Goal: Transaction & Acquisition: Purchase product/service

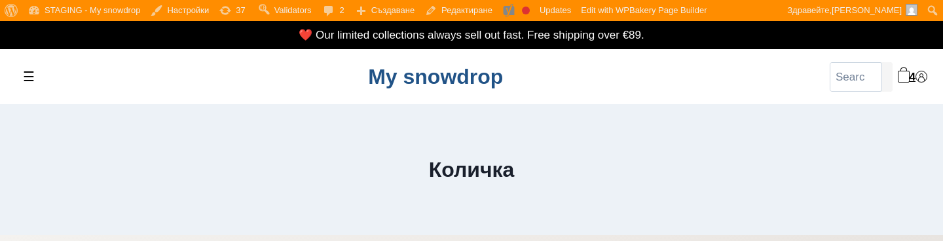
click at [399, 73] on link "My snowdrop" at bounding box center [435, 77] width 135 height 24
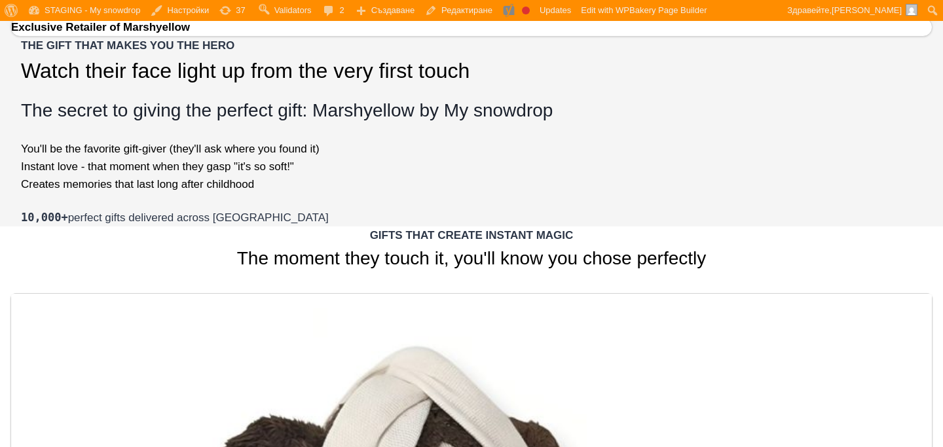
scroll to position [956, 0]
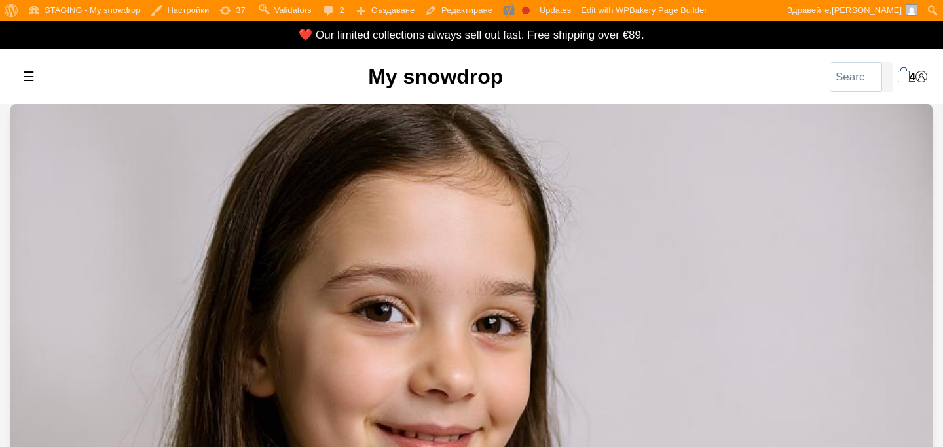
click at [909, 82] on span "4" at bounding box center [912, 77] width 6 height 18
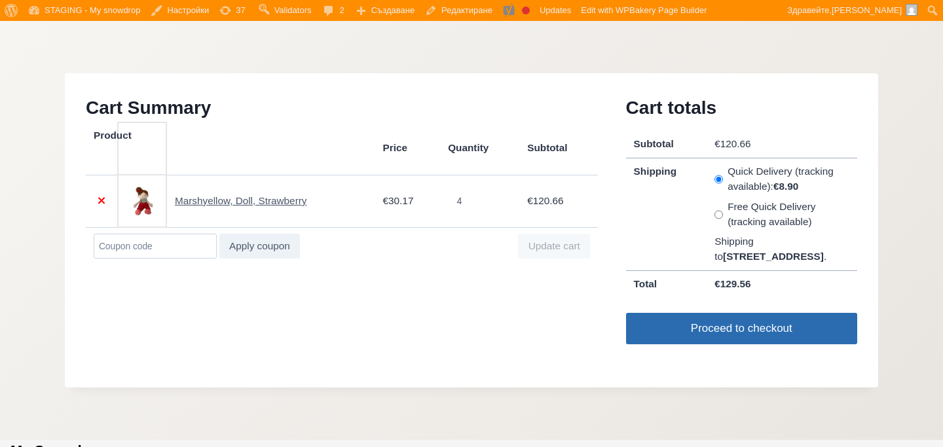
scroll to position [230, 0]
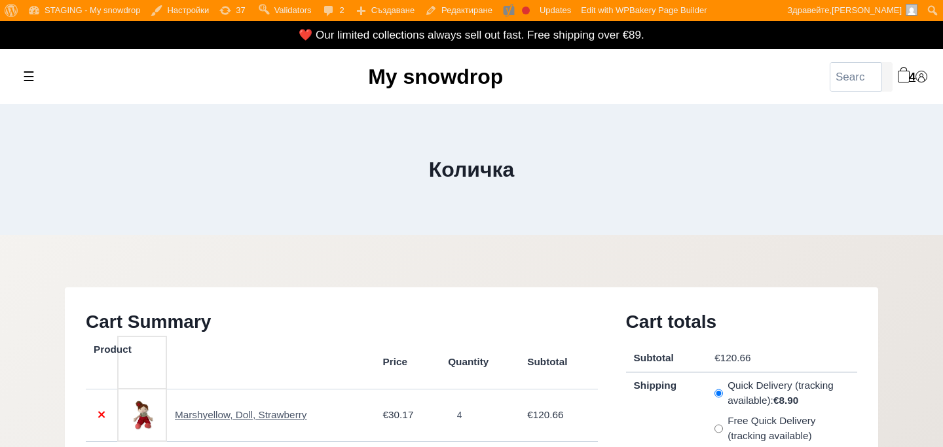
scroll to position [230, 0]
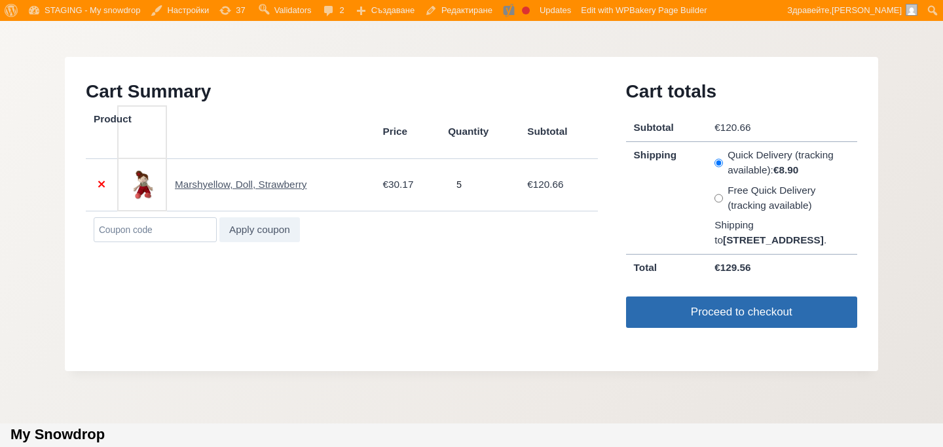
type input "5"
click at [471, 183] on input "5" at bounding box center [464, 184] width 34 height 27
click at [555, 234] on button "Update cart" at bounding box center [554, 229] width 72 height 25
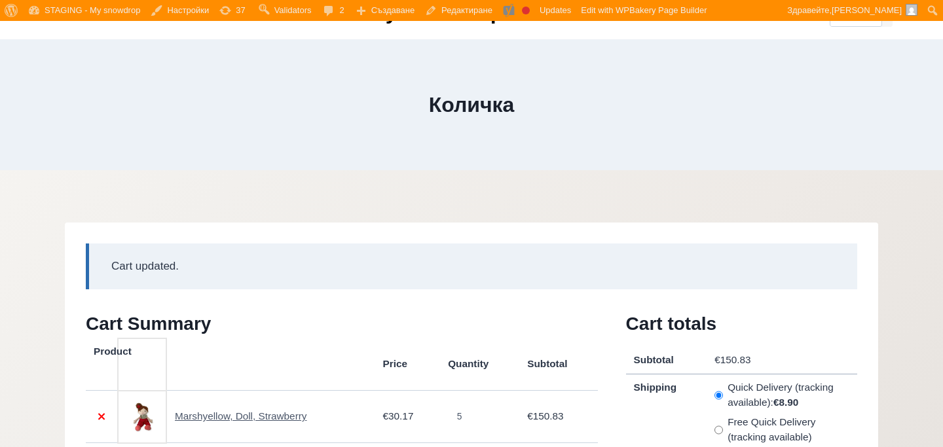
scroll to position [0, 0]
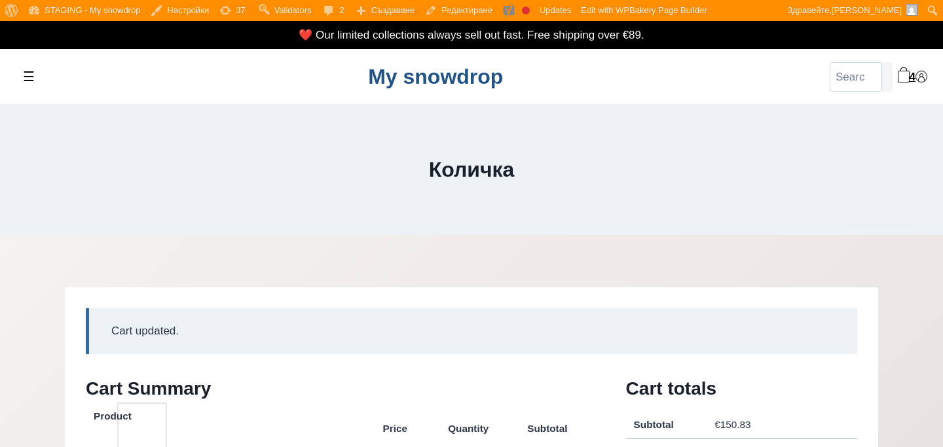
click at [445, 88] on link "My snowdrop" at bounding box center [435, 77] width 135 height 24
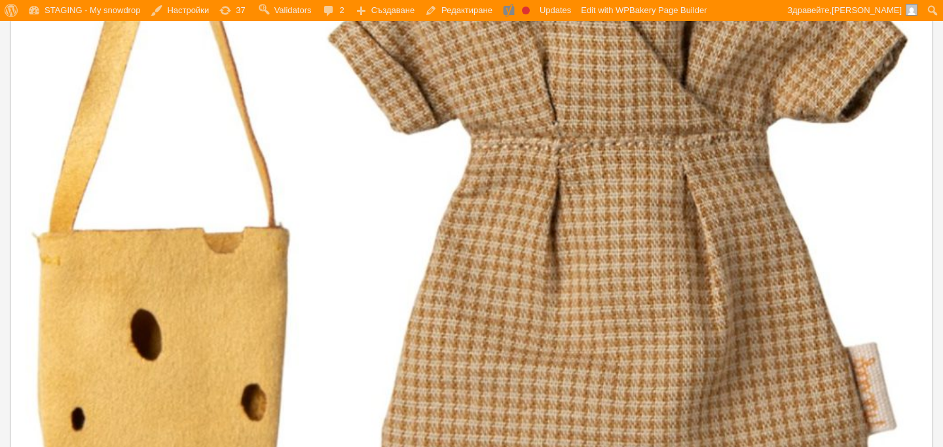
scroll to position [8289, 0]
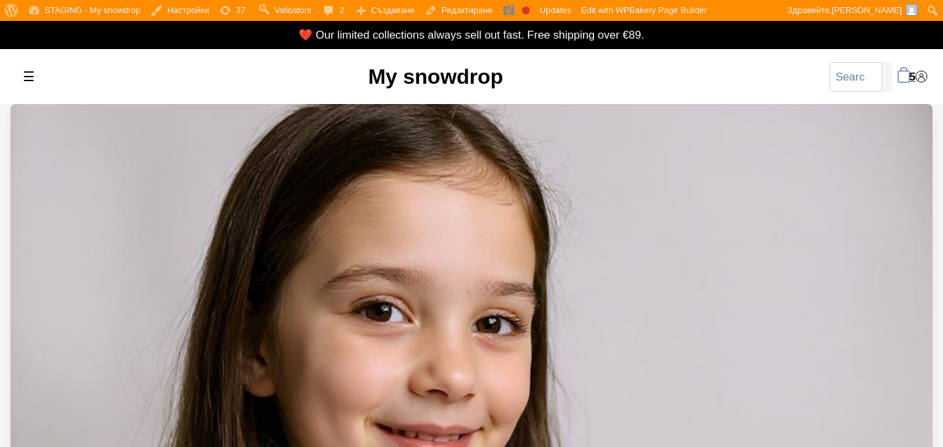
click at [909, 69] on span "5" at bounding box center [912, 77] width 6 height 18
